Goal: Transaction & Acquisition: Purchase product/service

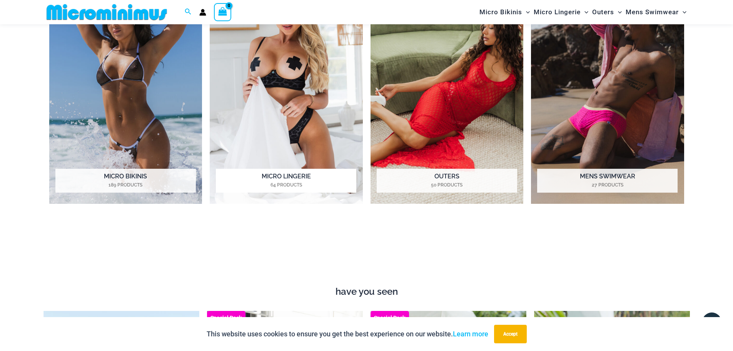
scroll to position [725, 0]
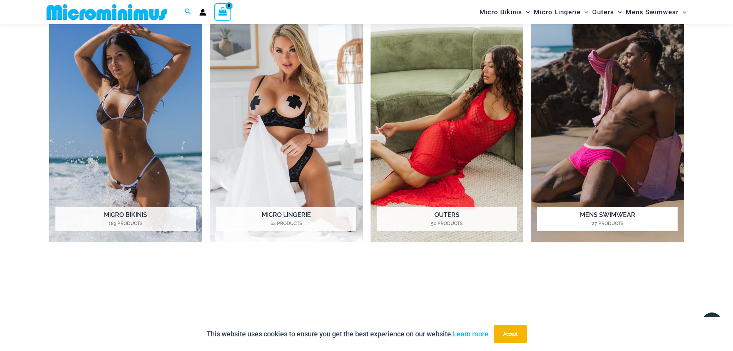
click at [621, 152] on img "Visit product category Mens Swimwear" at bounding box center [607, 124] width 153 height 235
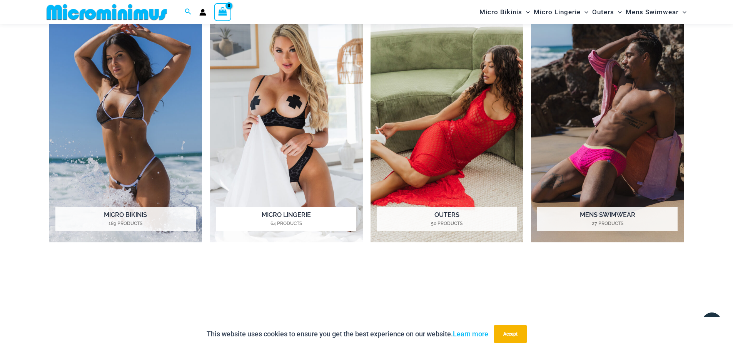
click at [282, 136] on img "Visit product category Micro Lingerie" at bounding box center [286, 124] width 153 height 235
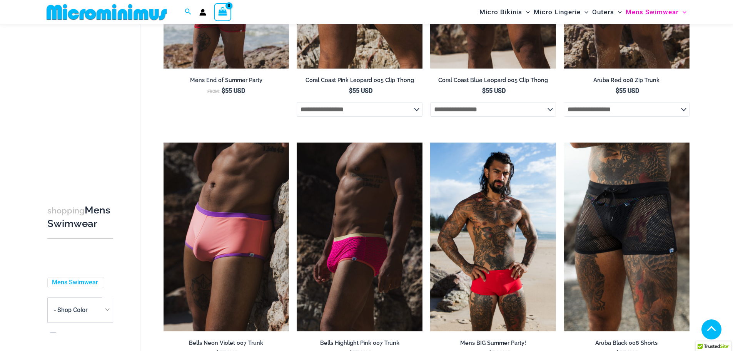
scroll to position [456, 0]
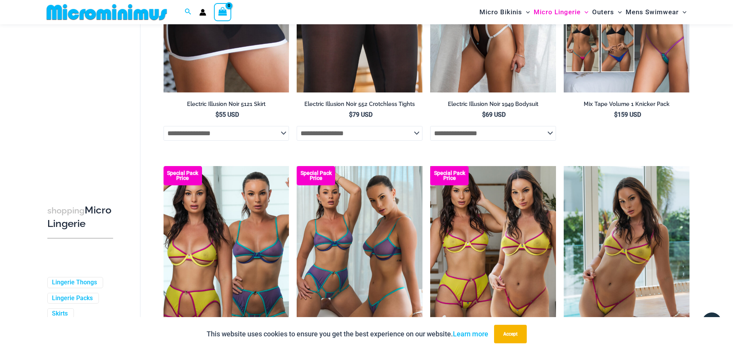
scroll to position [1995, 0]
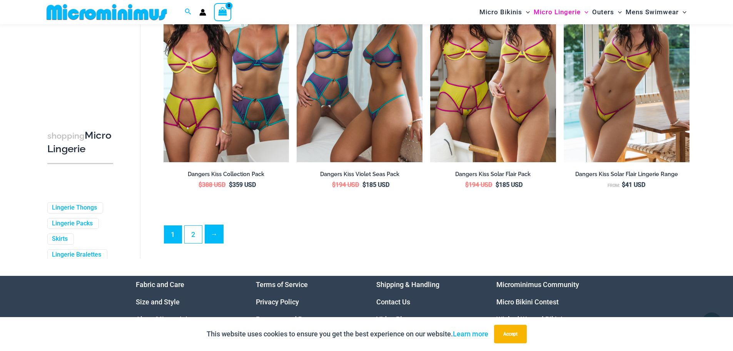
click at [218, 242] on link "→" at bounding box center [214, 234] width 18 height 18
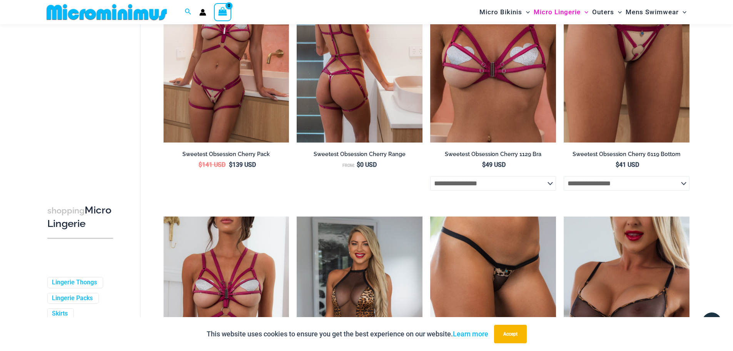
scroll to position [1341, 0]
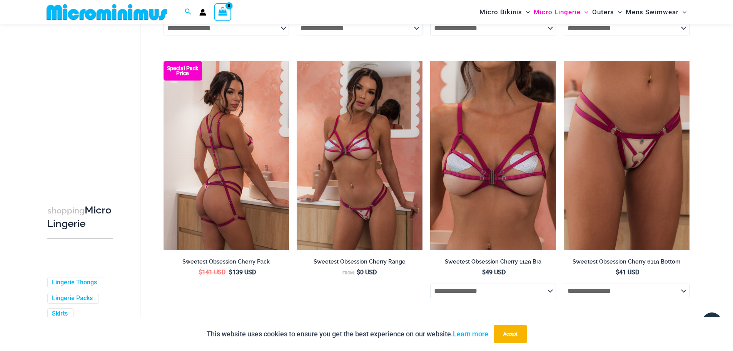
click at [227, 164] on img at bounding box center [227, 155] width 126 height 189
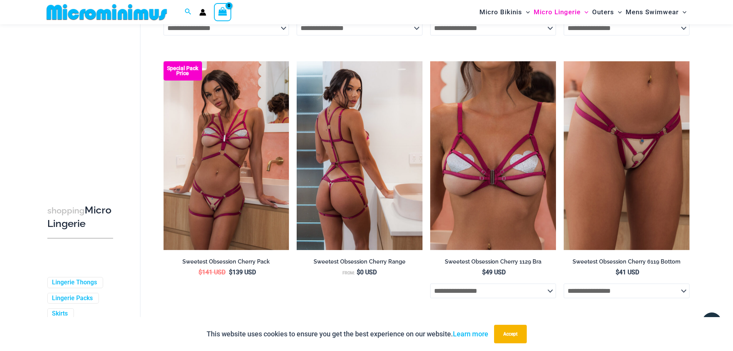
click at [362, 185] on img at bounding box center [360, 155] width 126 height 189
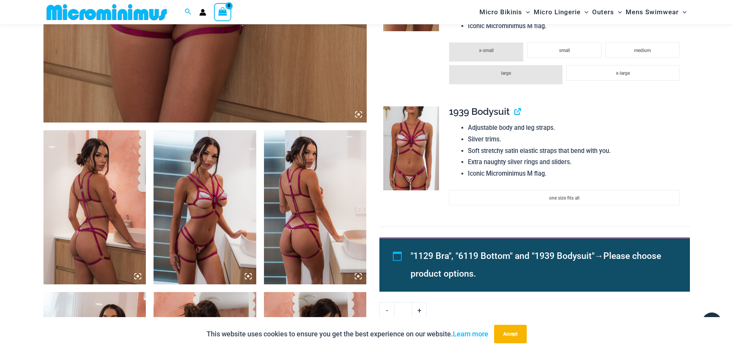
scroll to position [455, 0]
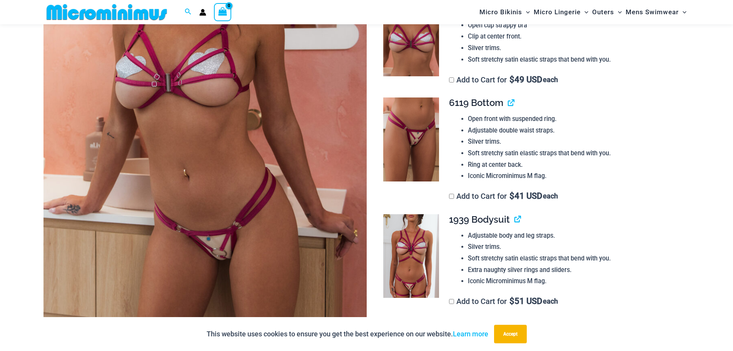
scroll to position [231, 0]
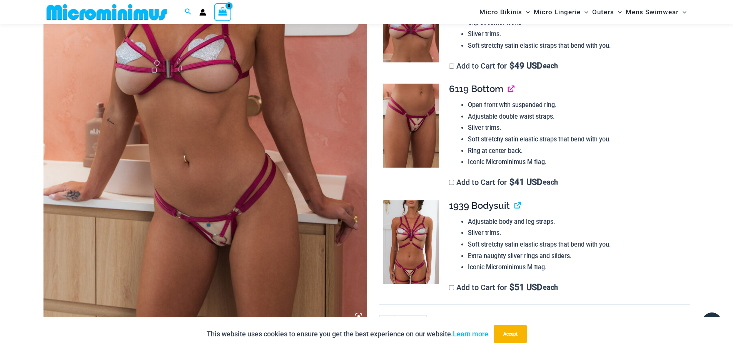
click at [508, 91] on link "View product" at bounding box center [508, 88] width 0 height 11
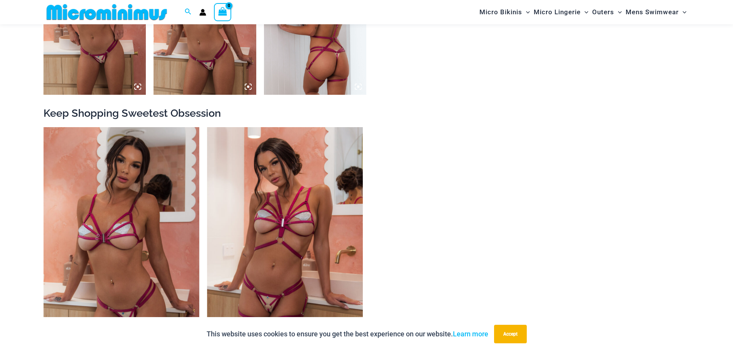
scroll to position [879, 0]
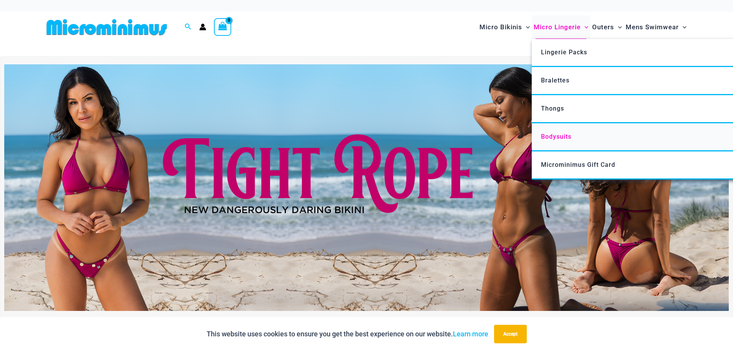
click at [563, 137] on span "Bodysuits" at bounding box center [556, 136] width 30 height 7
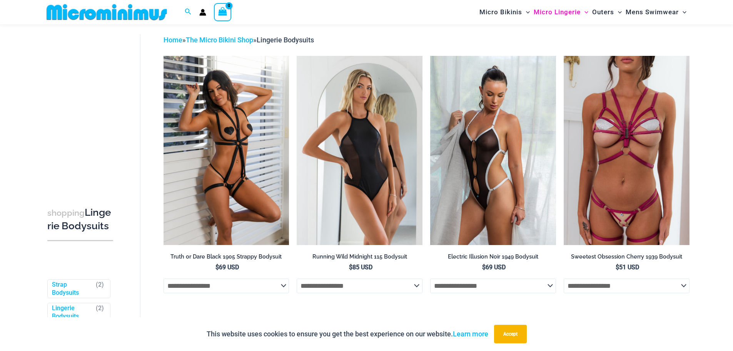
scroll to position [15, 0]
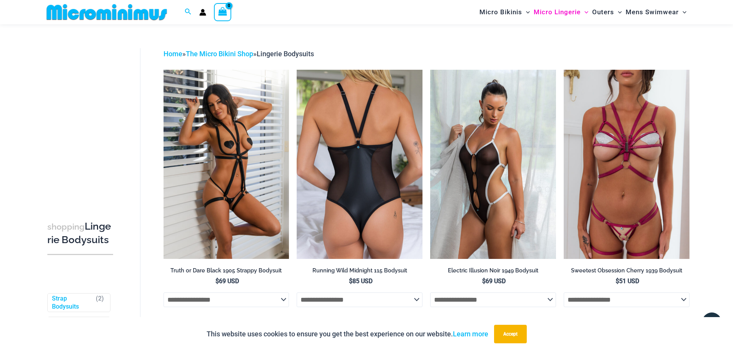
click at [408, 303] on select "**********" at bounding box center [360, 299] width 126 height 15
click at [409, 301] on select "**********" at bounding box center [360, 299] width 126 height 15
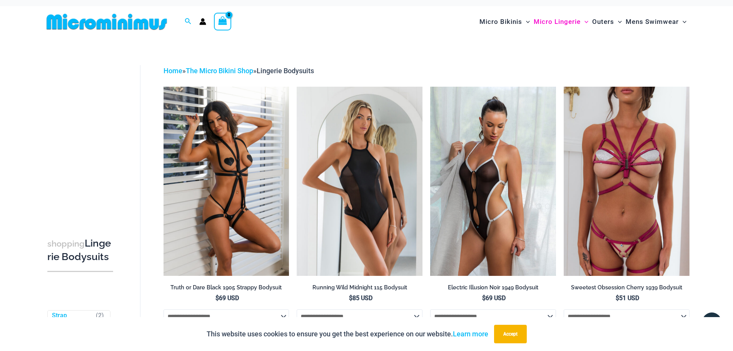
scroll to position [0, 0]
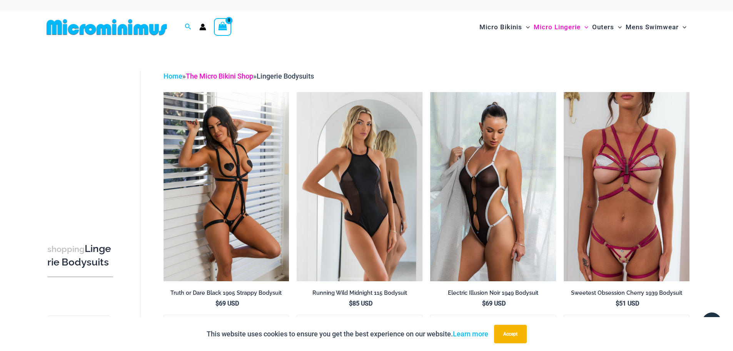
click at [242, 73] on link "The Micro Bikini Shop" at bounding box center [219, 76] width 67 height 8
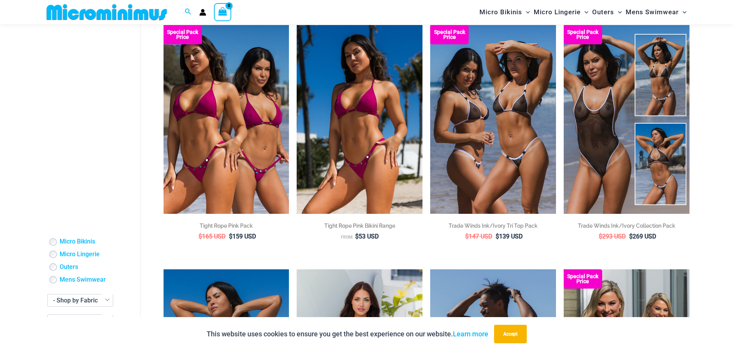
scroll to position [71, 0]
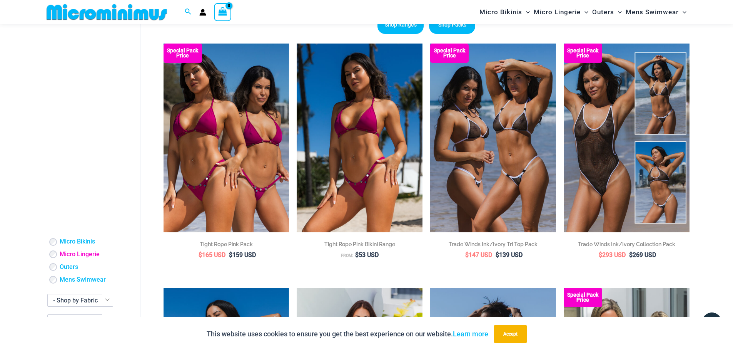
click at [79, 253] on link "Micro Lingerie" at bounding box center [80, 254] width 40 height 8
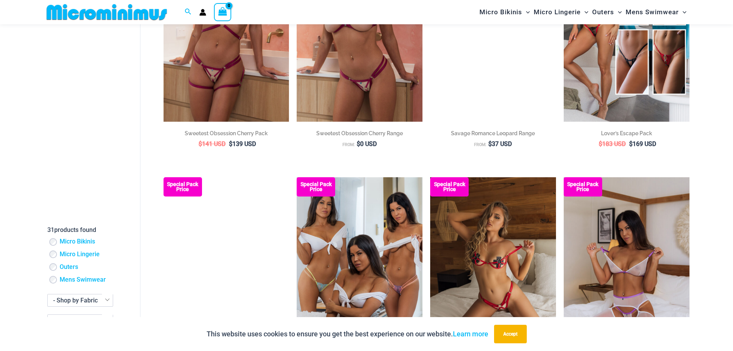
scroll to position [1302, 0]
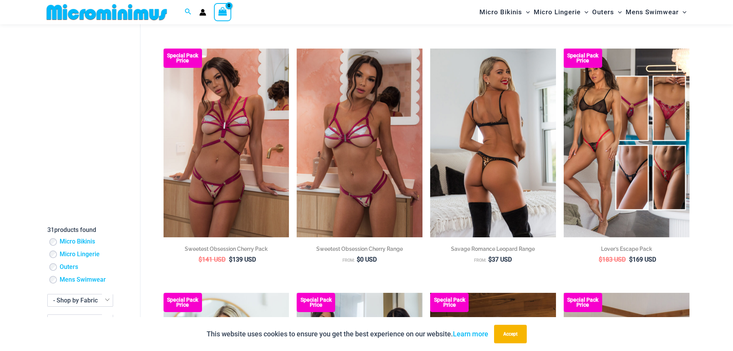
click at [490, 120] on img at bounding box center [493, 142] width 126 height 189
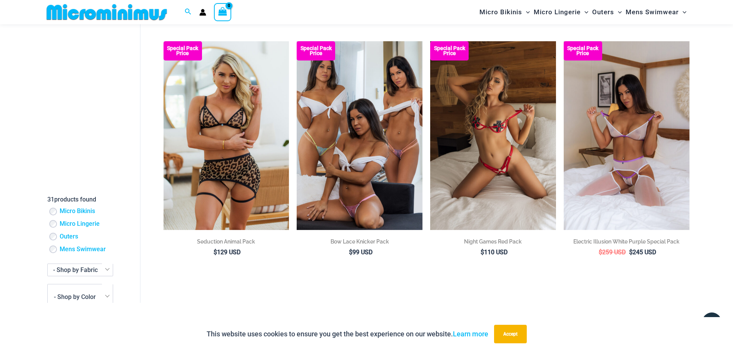
scroll to position [1571, 0]
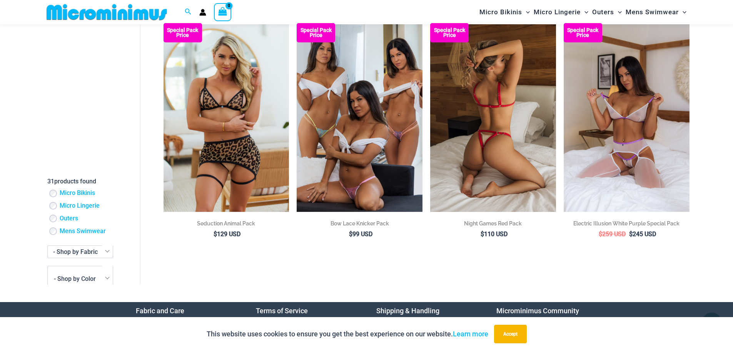
click at [510, 162] on img at bounding box center [493, 117] width 126 height 189
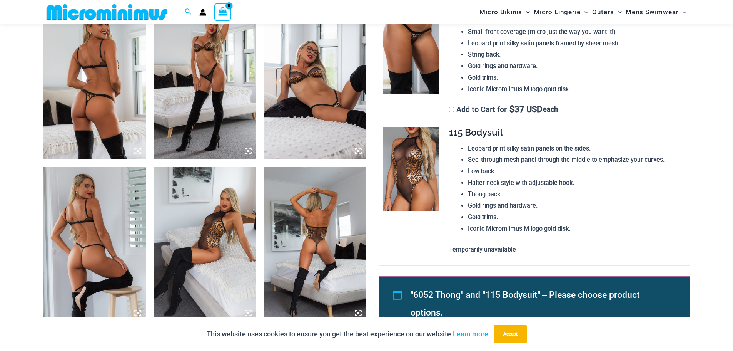
scroll to position [571, 0]
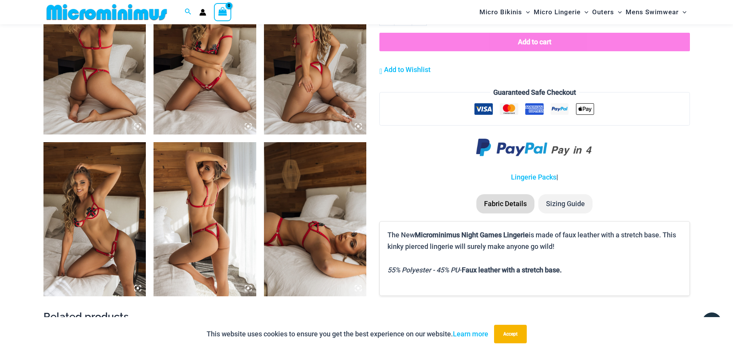
scroll to position [608, 0]
